Goal: Task Accomplishment & Management: Use online tool/utility

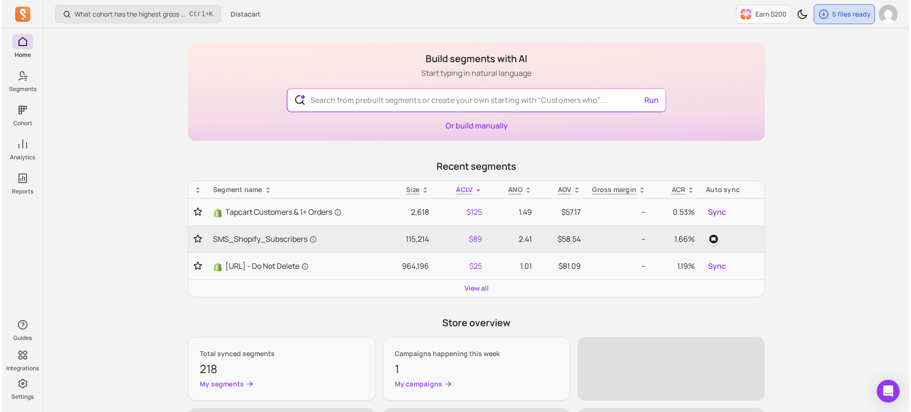
scroll to position [25, 0]
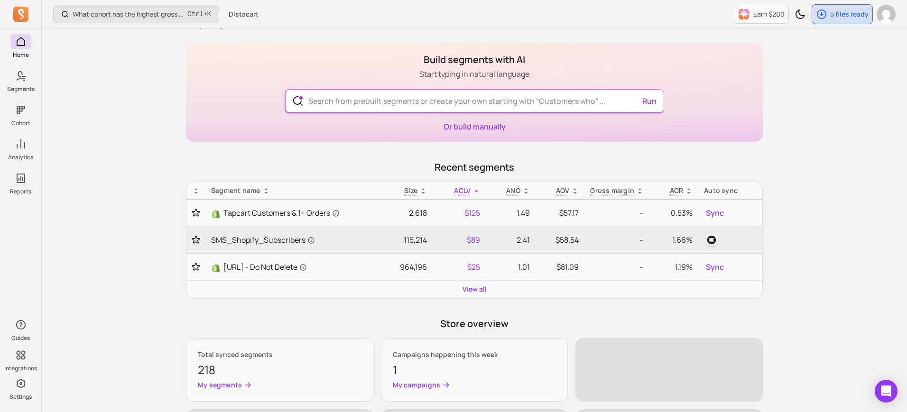
click at [367, 104] on input "text" at bounding box center [475, 101] width 348 height 23
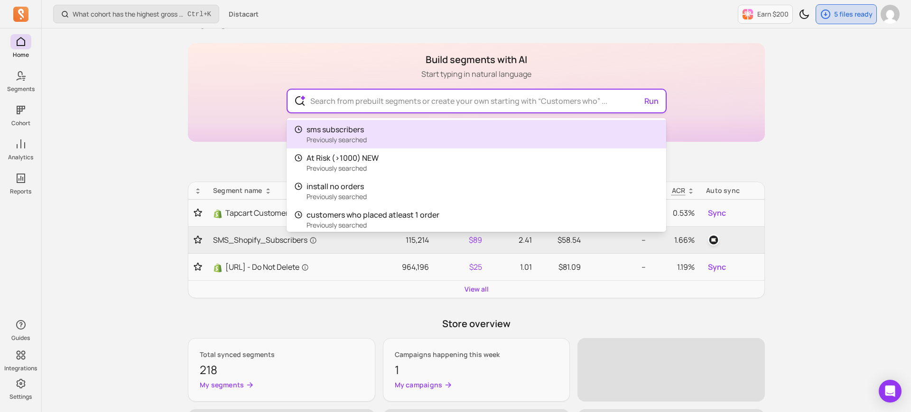
click at [381, 104] on input "text" at bounding box center [477, 101] width 348 height 23
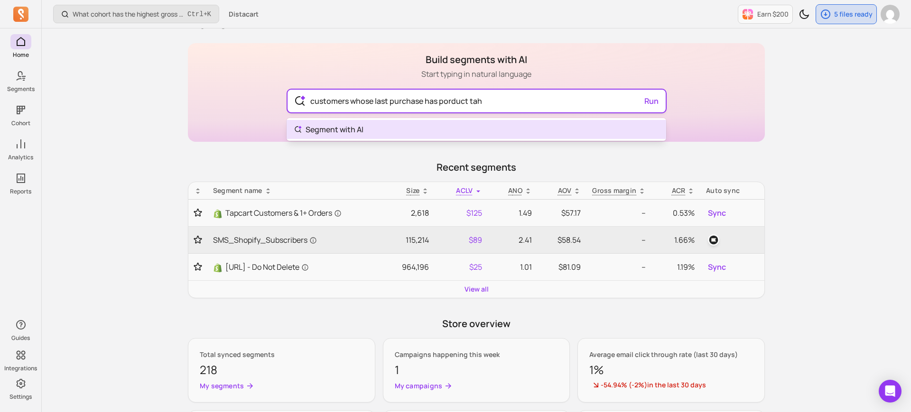
drag, startPoint x: 381, startPoint y: 104, endPoint x: 530, endPoint y: 102, distance: 149.5
click at [530, 102] on input "customers whose last purchase has porduct tah" at bounding box center [477, 101] width 348 height 23
click at [645, 103] on input "customers whose last purchase has porduct tag wellness" at bounding box center [477, 101] width 348 height 23
click at [581, 138] on body "Home Segments Cohort Analytics Reports Guides Integrations Settings What cohort…" at bounding box center [455, 308] width 911 height 666
type input "customers whose last purchase has porduct tag wellness"
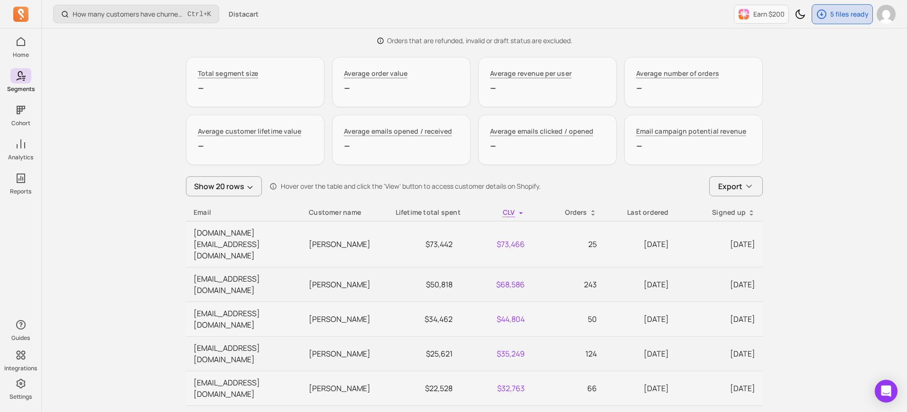
scroll to position [260, 0]
